Goal: Find specific page/section: Find specific page/section

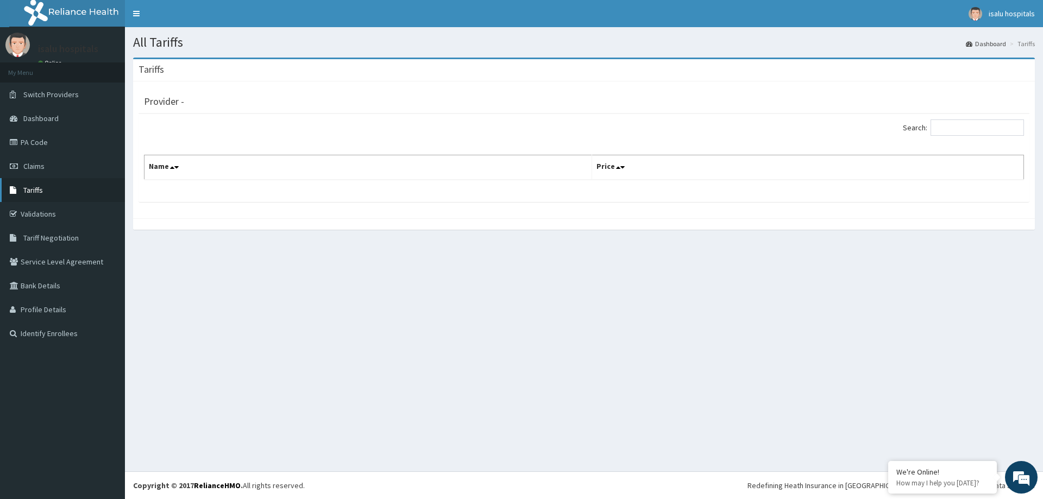
click at [46, 187] on link "Tariffs" at bounding box center [62, 190] width 125 height 24
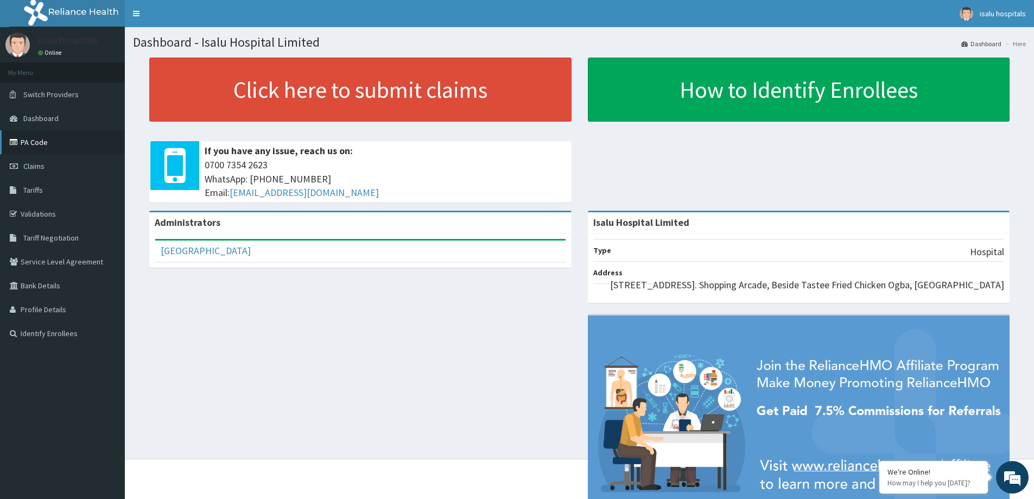
click at [78, 150] on link "PA Code" at bounding box center [62, 142] width 125 height 24
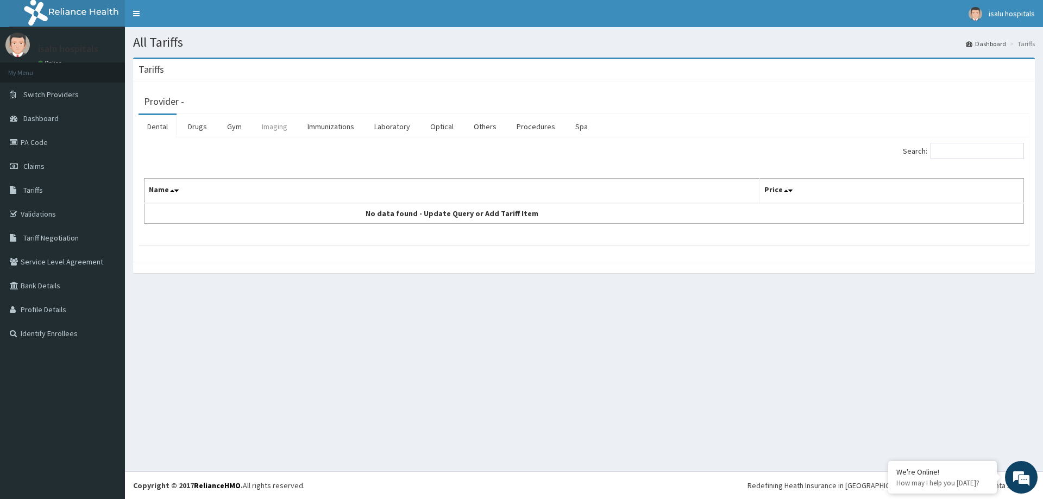
click at [267, 130] on link "Imaging" at bounding box center [274, 126] width 43 height 23
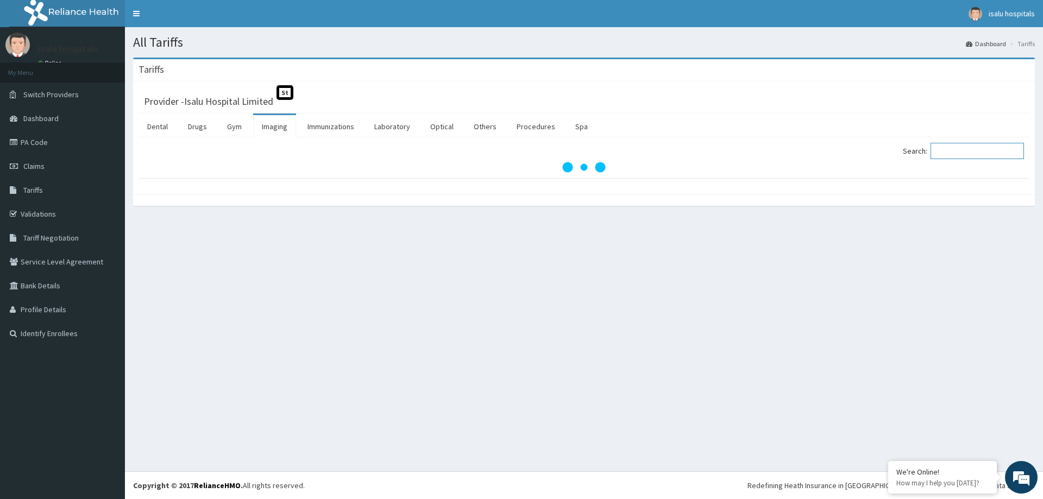
click at [959, 153] on input "Search:" at bounding box center [976, 151] width 93 height 16
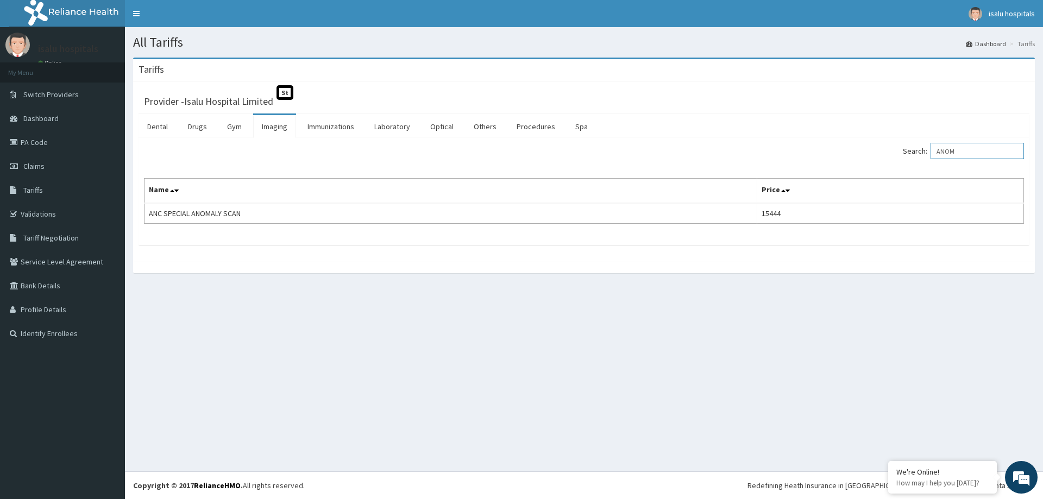
type input "ANOM"
click at [56, 144] on link "PA Code" at bounding box center [62, 142] width 125 height 24
